Goal: Task Accomplishment & Management: Manage account settings

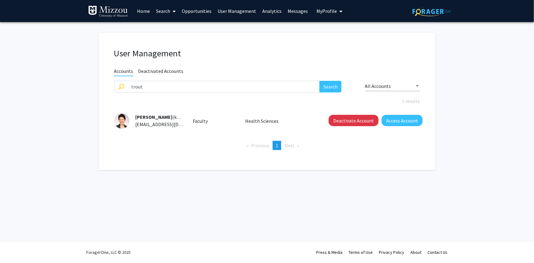
click at [324, 12] on span "My Profile" at bounding box center [326, 11] width 20 height 6
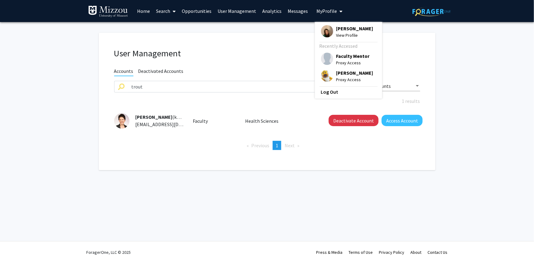
click at [340, 55] on span "Faculty Mentor" at bounding box center [352, 56] width 33 height 7
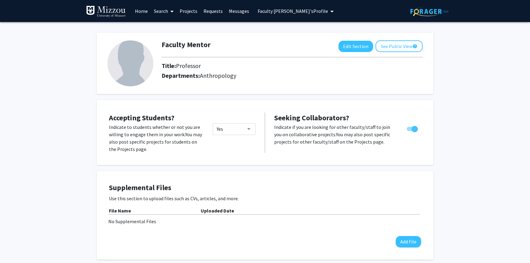
click at [386, 47] on button "See Public View help" at bounding box center [398, 46] width 47 height 12
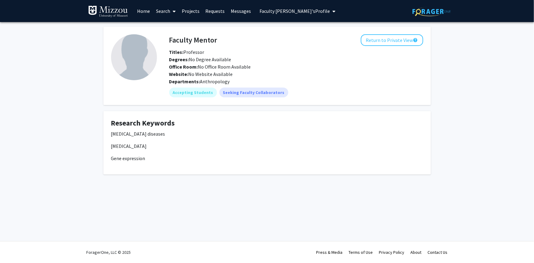
click at [161, 12] on link "Search" at bounding box center [166, 10] width 26 height 21
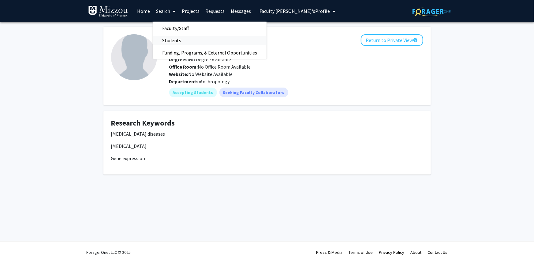
click at [170, 40] on span "Students" at bounding box center [171, 40] width 37 height 12
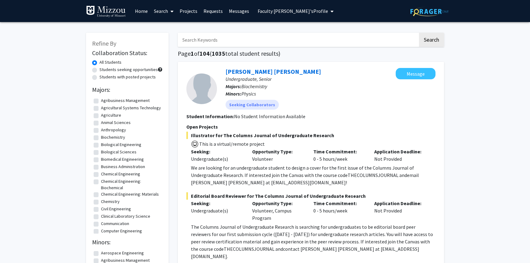
click at [196, 39] on input "Search Keywords" at bounding box center [298, 40] width 240 height 14
click at [228, 39] on input "Search Keywords" at bounding box center [298, 40] width 240 height 14
click at [187, 11] on link "Projects" at bounding box center [188, 10] width 24 height 21
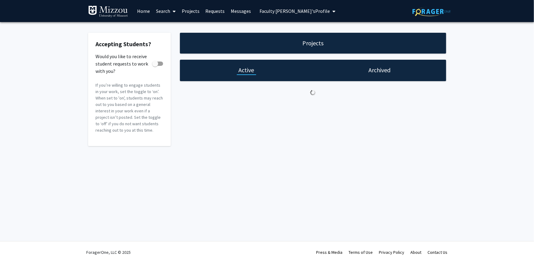
checkbox input "true"
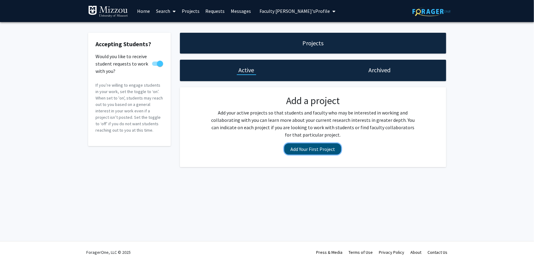
click at [305, 152] on button "Add Your First Project" at bounding box center [312, 148] width 57 height 11
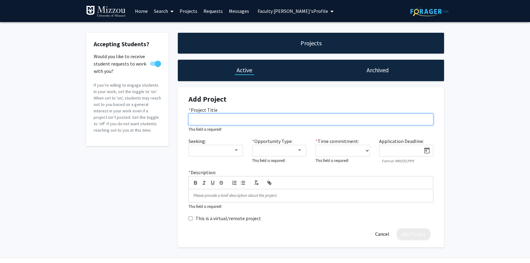
click at [293, 119] on input "* Project Title" at bounding box center [310, 119] width 245 height 12
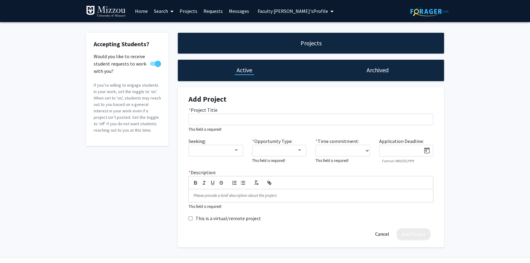
click at [294, 97] on h4 "Add Project" at bounding box center [310, 99] width 245 height 9
click at [235, 149] on div at bounding box center [236, 150] width 6 height 5
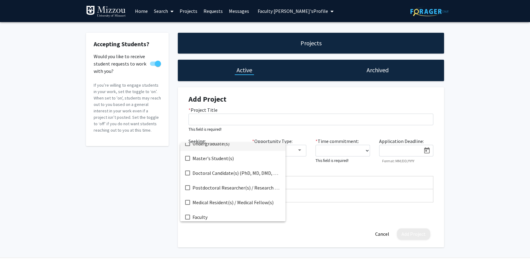
scroll to position [9, 0]
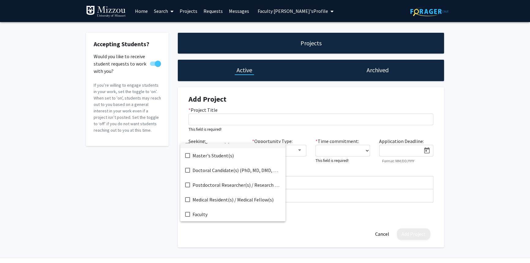
click at [275, 90] on div at bounding box center [265, 131] width 530 height 263
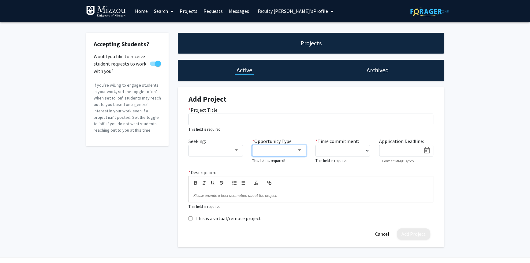
click at [298, 150] on div at bounding box center [299, 150] width 3 height 2
click at [298, 93] on div at bounding box center [265, 131] width 530 height 263
click at [361, 149] on select "0 - 5 hours/week 5 - 10 hours/week 10 - 15 hours/week 15 - 20 hours/week 20 - 3…" at bounding box center [342, 151] width 54 height 12
click at [390, 147] on div at bounding box center [400, 148] width 42 height 9
click at [338, 194] on p at bounding box center [310, 196] width 235 height 6
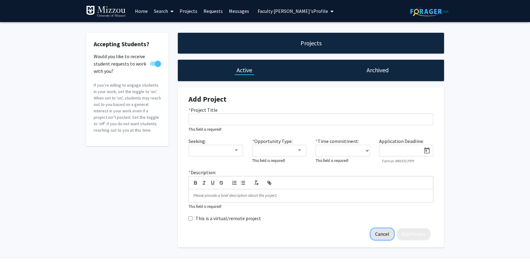
click at [381, 234] on button "Cancel" at bounding box center [381, 233] width 23 height 11
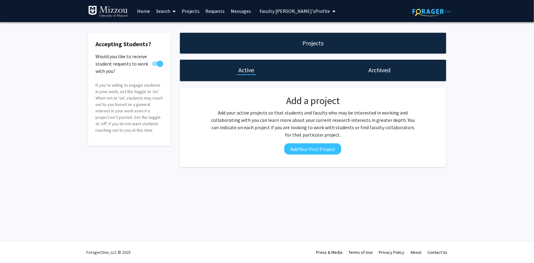
click at [213, 11] on link "Requests" at bounding box center [214, 10] width 25 height 21
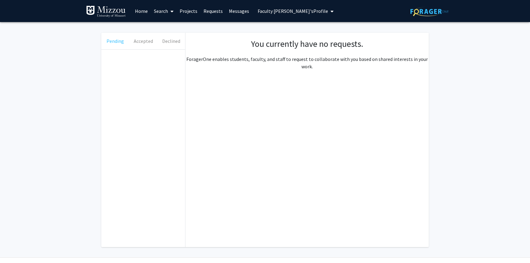
click at [108, 42] on button "Pending" at bounding box center [115, 41] width 28 height 17
click at [144, 42] on button "Accepted" at bounding box center [143, 41] width 28 height 17
click at [268, 12] on span "Faculty [PERSON_NAME]'s Profile" at bounding box center [292, 11] width 70 height 6
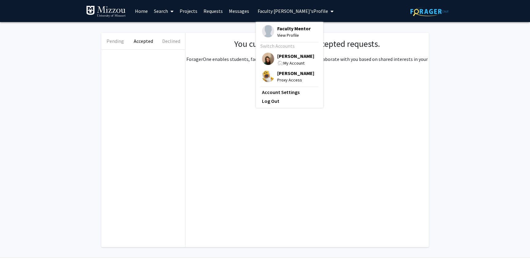
click at [281, 73] on span "[PERSON_NAME]" at bounding box center [295, 73] width 37 height 7
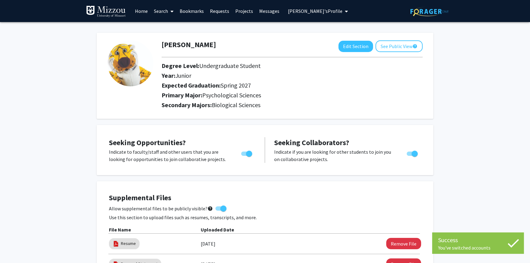
click at [221, 10] on link "Requests" at bounding box center [219, 10] width 25 height 21
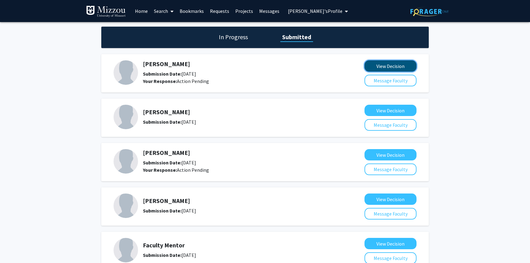
click at [373, 67] on button "View Decision" at bounding box center [390, 65] width 52 height 11
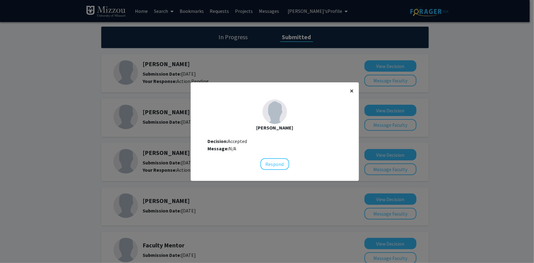
click at [351, 91] on span "×" at bounding box center [352, 90] width 4 height 9
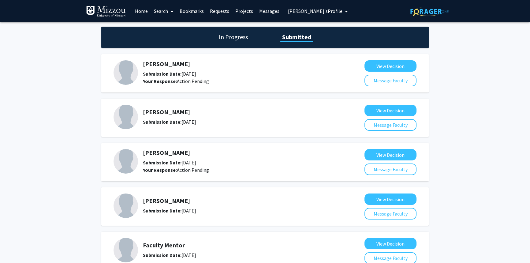
click at [309, 12] on span "[PERSON_NAME]'s Profile" at bounding box center [315, 11] width 54 height 6
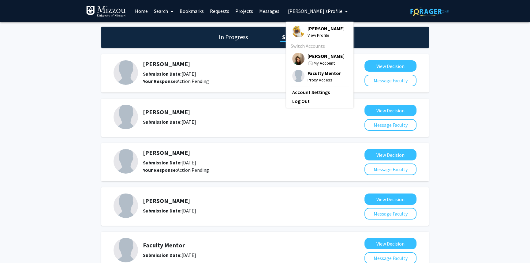
click at [316, 73] on span "Faculty Mentor" at bounding box center [323, 73] width 33 height 7
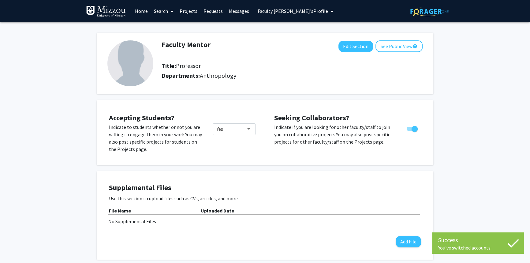
click at [296, 11] on span "Faculty [PERSON_NAME]'s Profile" at bounding box center [292, 11] width 70 height 6
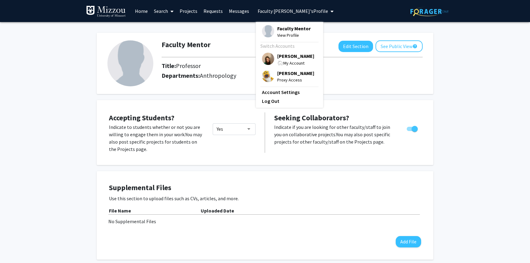
click at [278, 59] on span "[PERSON_NAME]" at bounding box center [295, 56] width 37 height 7
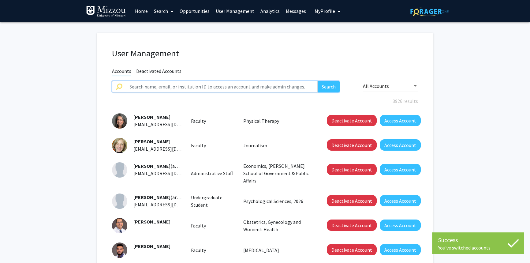
click at [224, 88] on input "text" at bounding box center [222, 87] width 192 height 12
type input "[PERSON_NAME]"
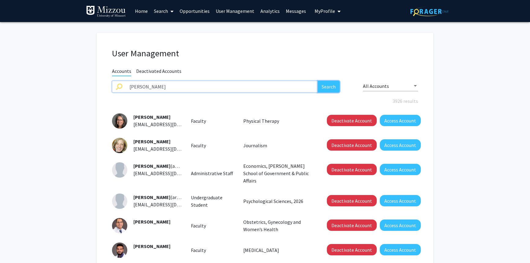
click at [327, 85] on button "Search" at bounding box center [328, 87] width 22 height 12
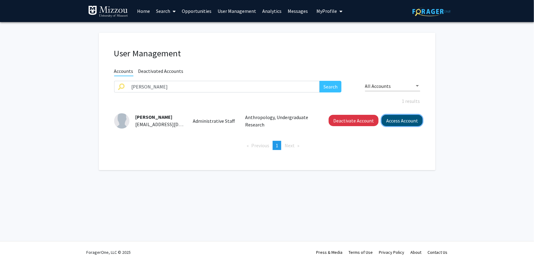
click at [411, 121] on button "Access Account" at bounding box center [401, 120] width 41 height 11
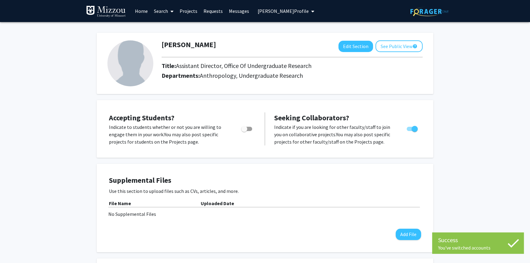
click at [216, 11] on link "Requests" at bounding box center [212, 10] width 25 height 21
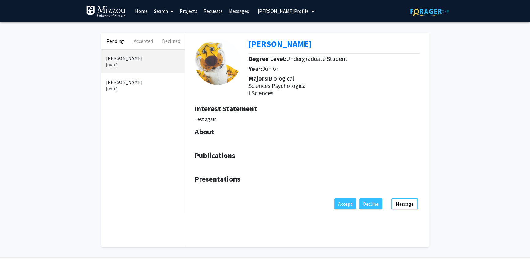
click at [279, 9] on span "[PERSON_NAME] Profile" at bounding box center [282, 11] width 51 height 6
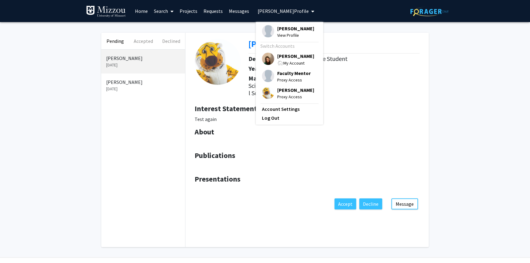
click at [288, 55] on span "[PERSON_NAME]" at bounding box center [295, 56] width 37 height 7
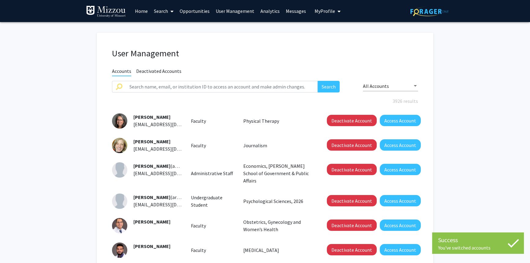
click at [270, 10] on link "Analytics" at bounding box center [269, 10] width 25 height 21
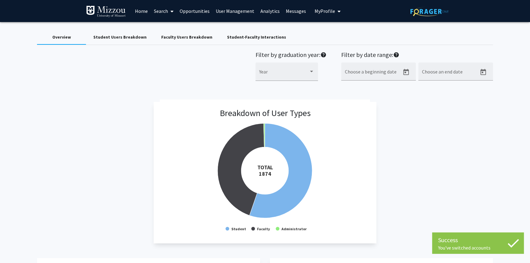
click at [464, 125] on div "Breakdown of User Types Created with Highcharts 9.3.3 TOTAL ​ 1874 Student Facu…" at bounding box center [265, 172] width 456 height 141
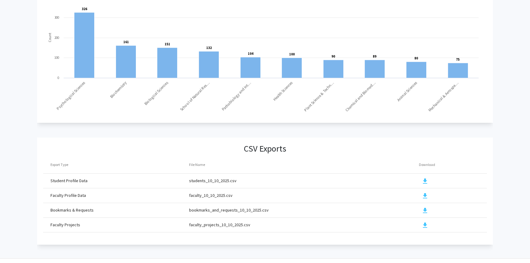
scroll to position [627, 0]
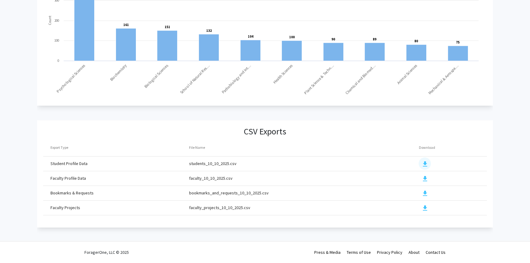
click at [424, 160] on mat-icon "download" at bounding box center [424, 163] width 7 height 7
